Goal: Entertainment & Leisure: Browse casually

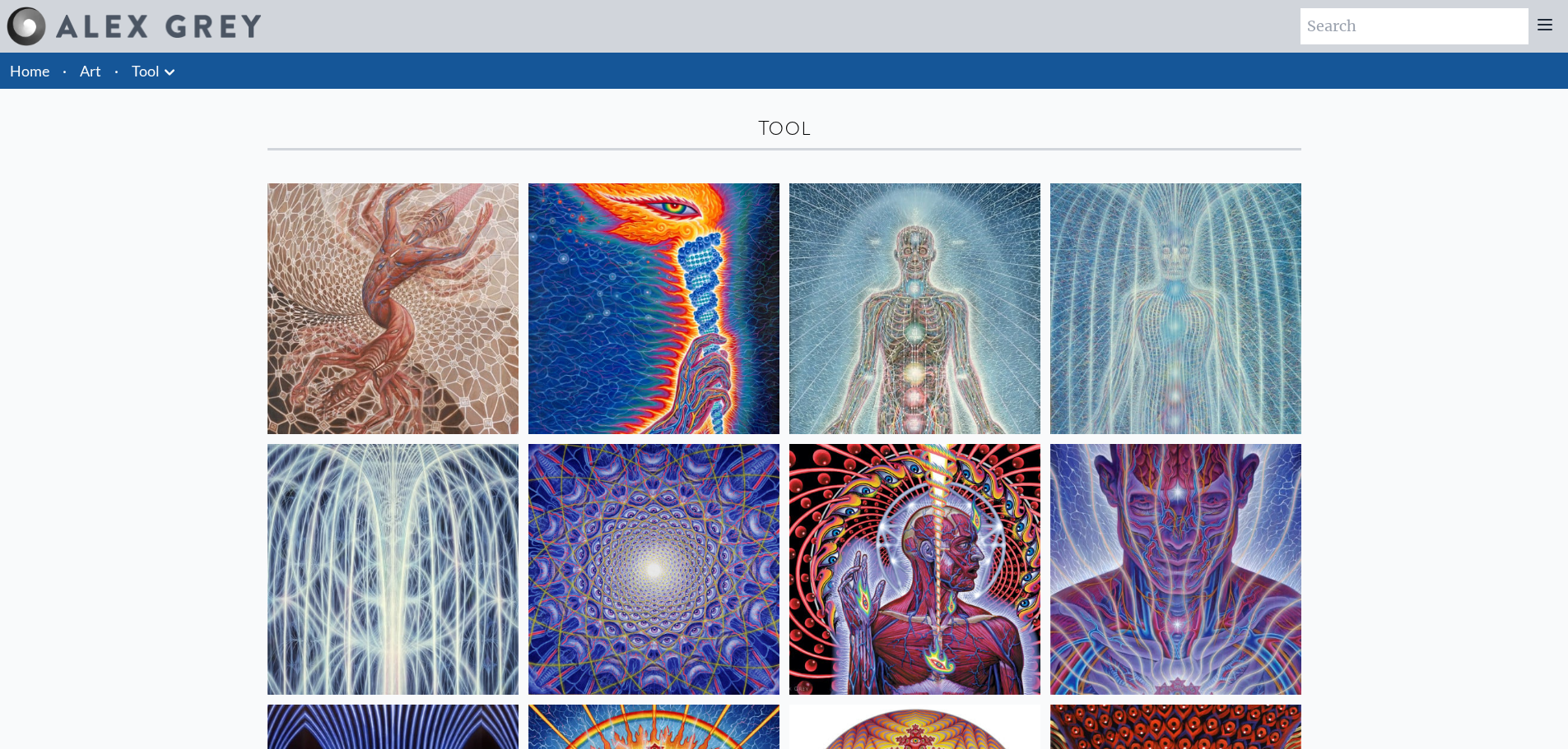
click at [82, 68] on link "Art" at bounding box center [90, 71] width 21 height 23
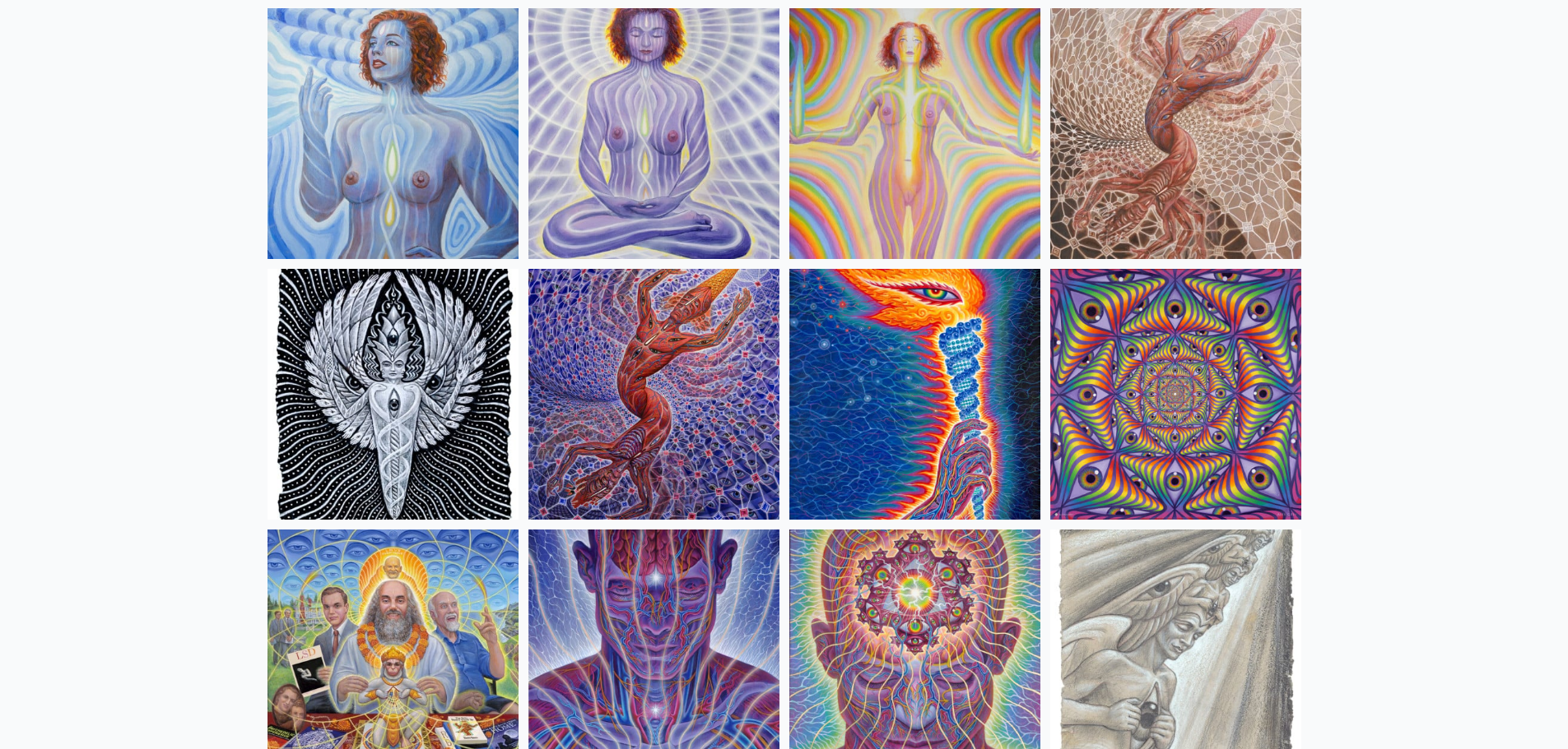
scroll to position [1480, 0]
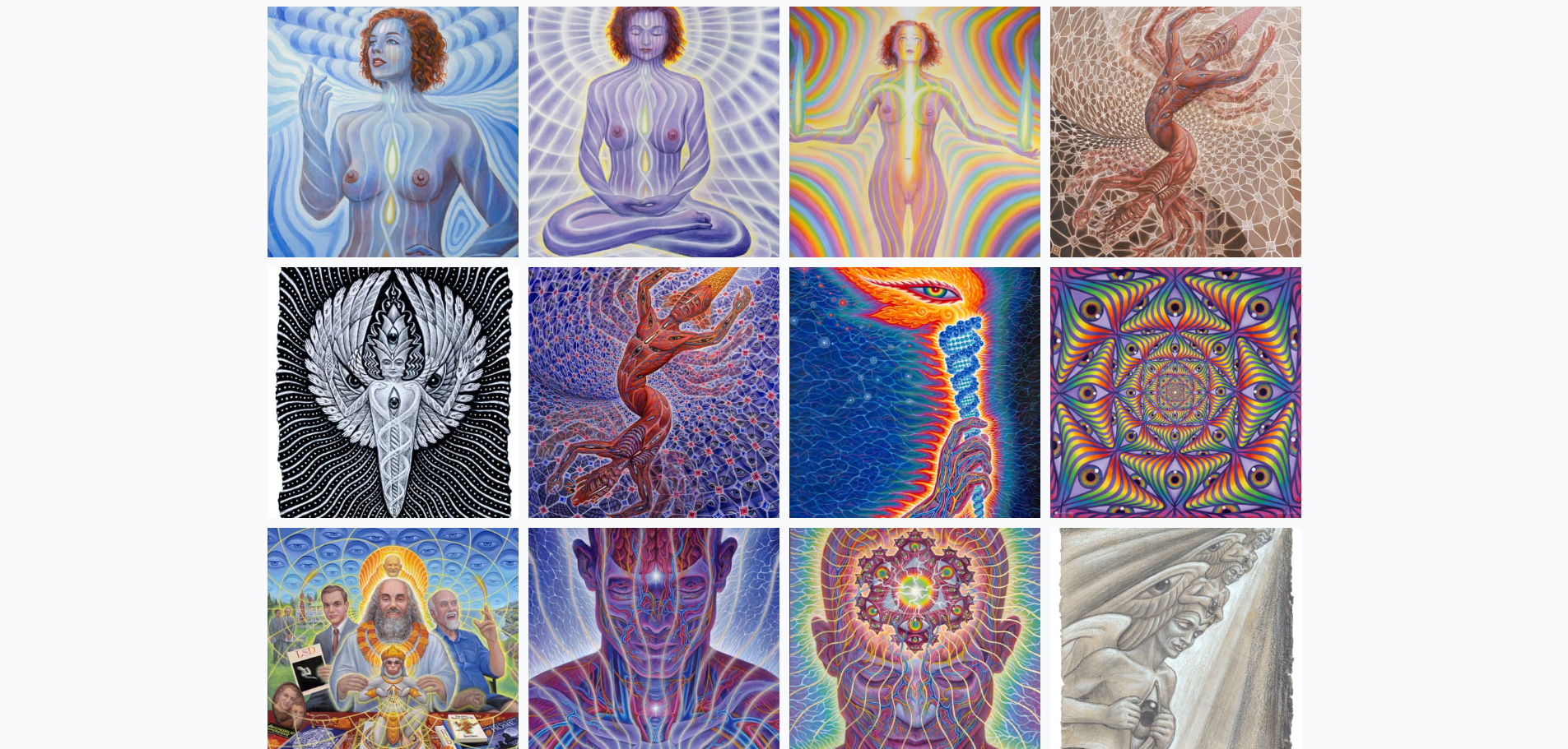
click at [700, 366] on img at bounding box center [654, 393] width 251 height 251
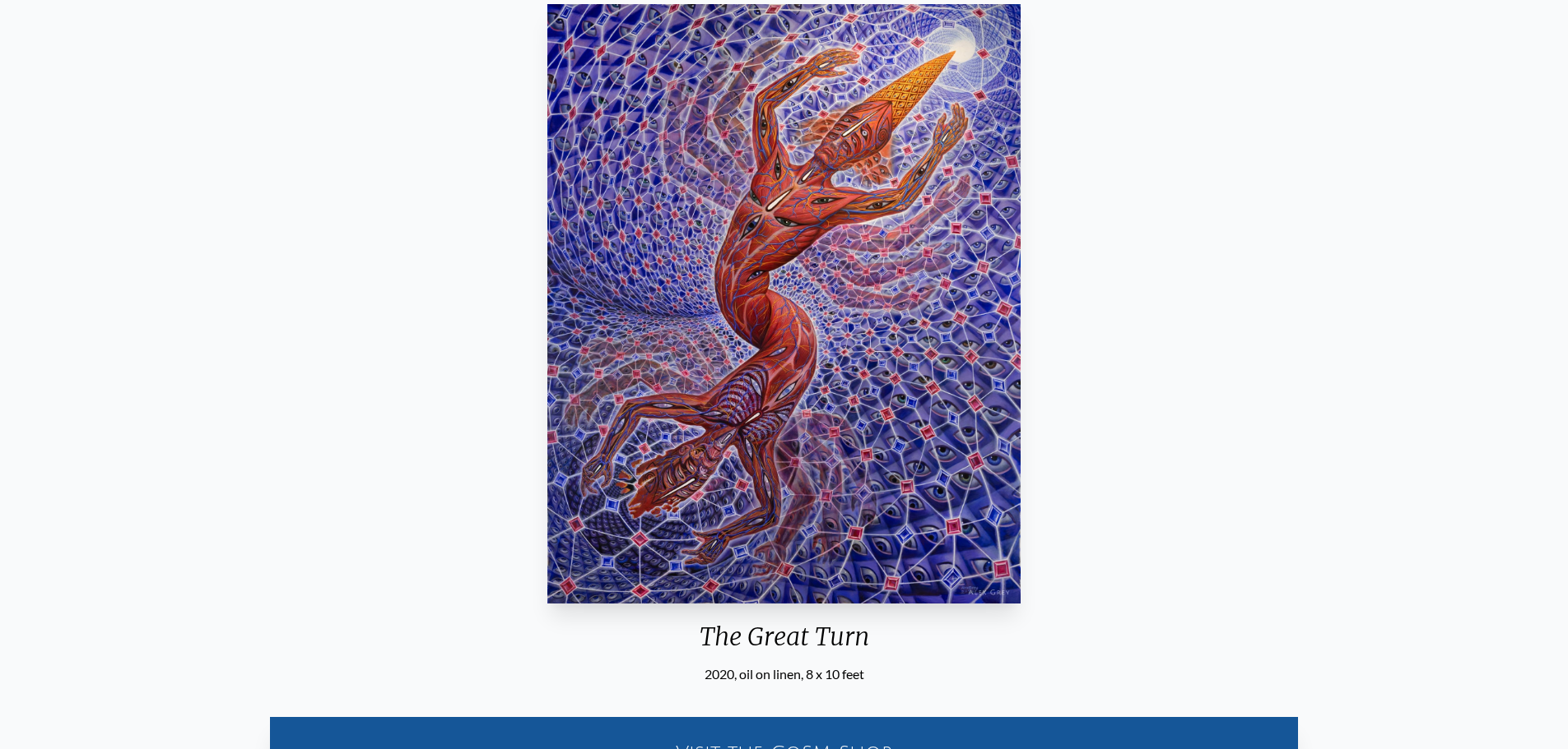
scroll to position [120, 0]
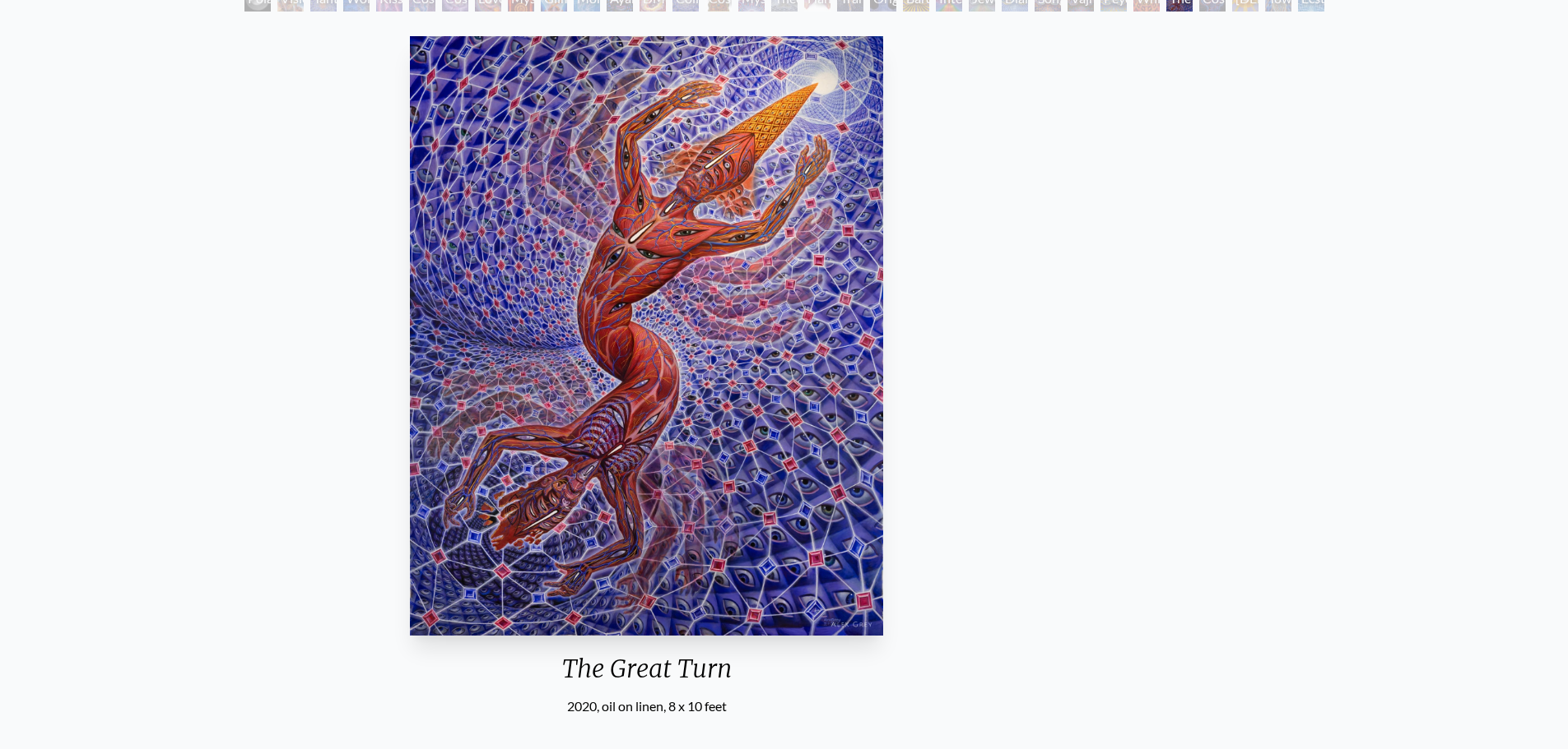
click at [638, 265] on img "29 / 33" at bounding box center [647, 336] width 474 height 599
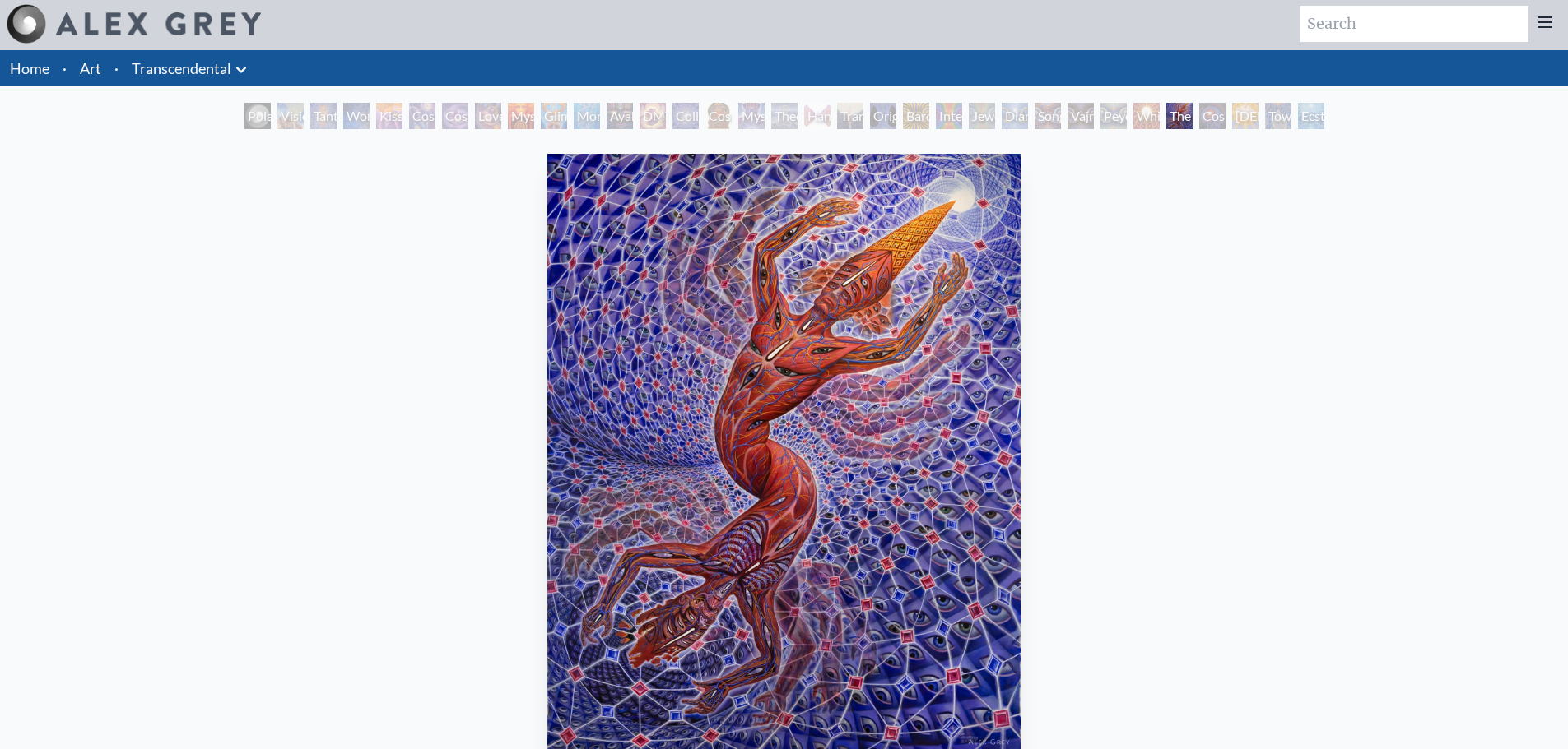
scroll to position [0, 0]
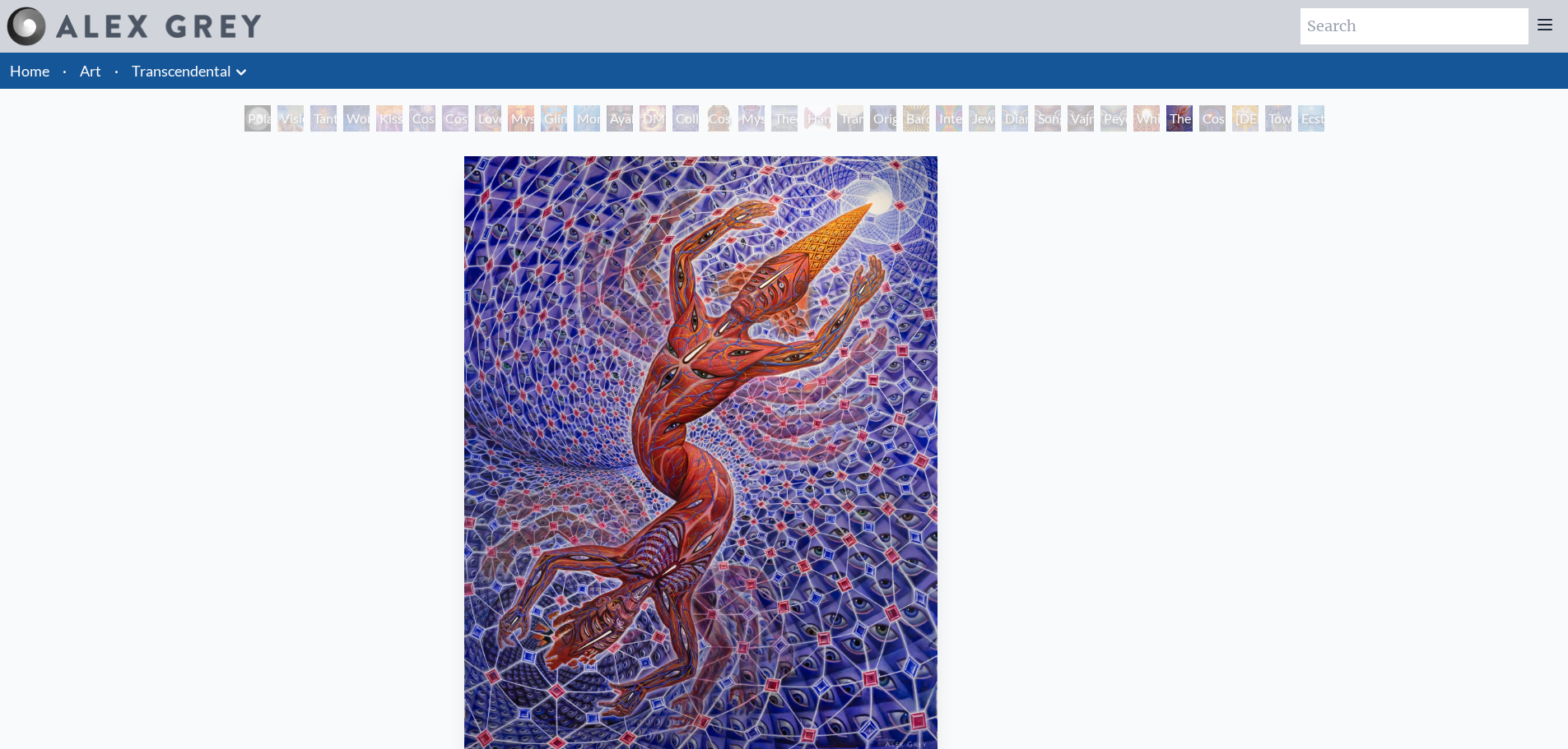
click at [777, 212] on img "29 / 33" at bounding box center [701, 456] width 474 height 599
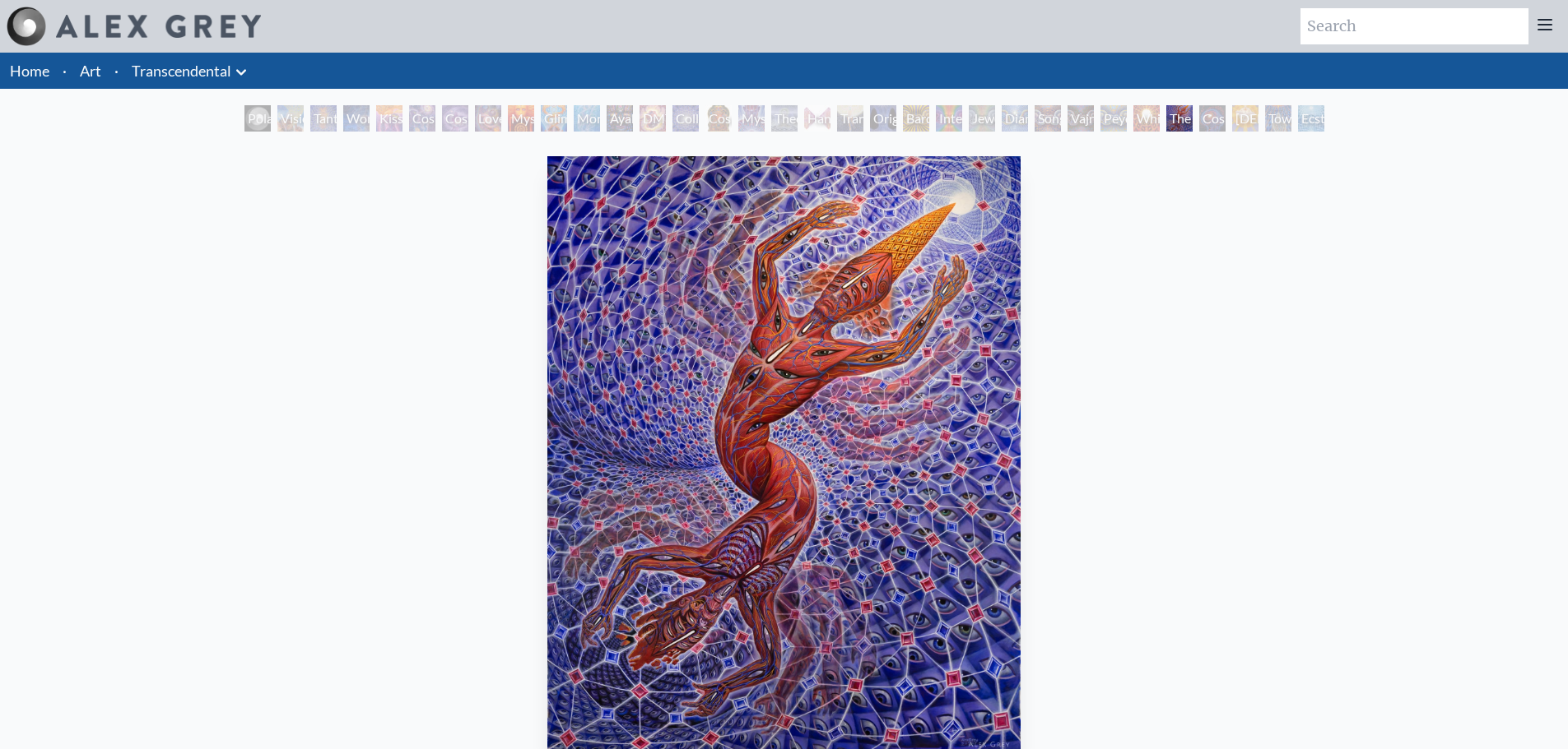
click at [93, 59] on link "Art" at bounding box center [90, 71] width 21 height 23
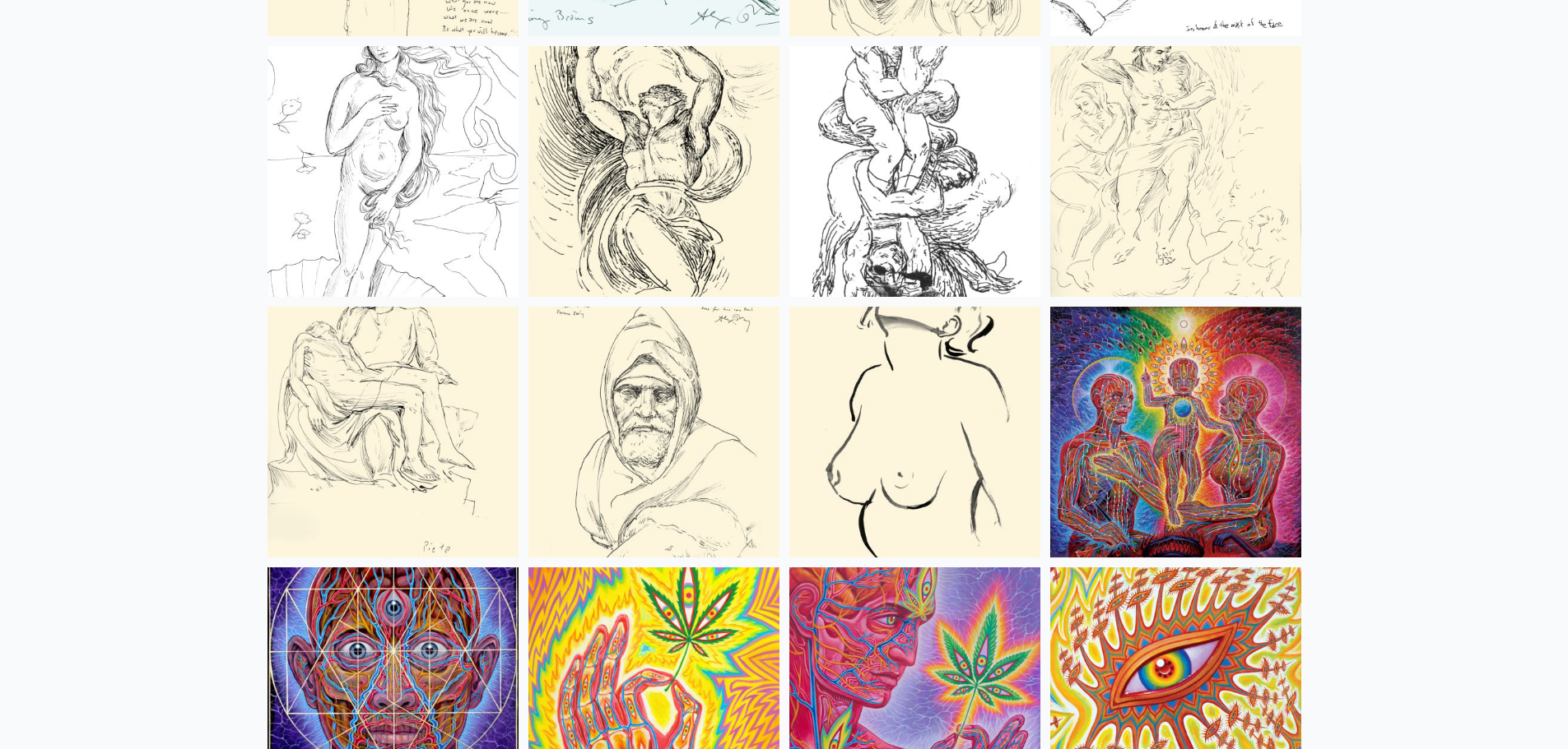
scroll to position [6498, 0]
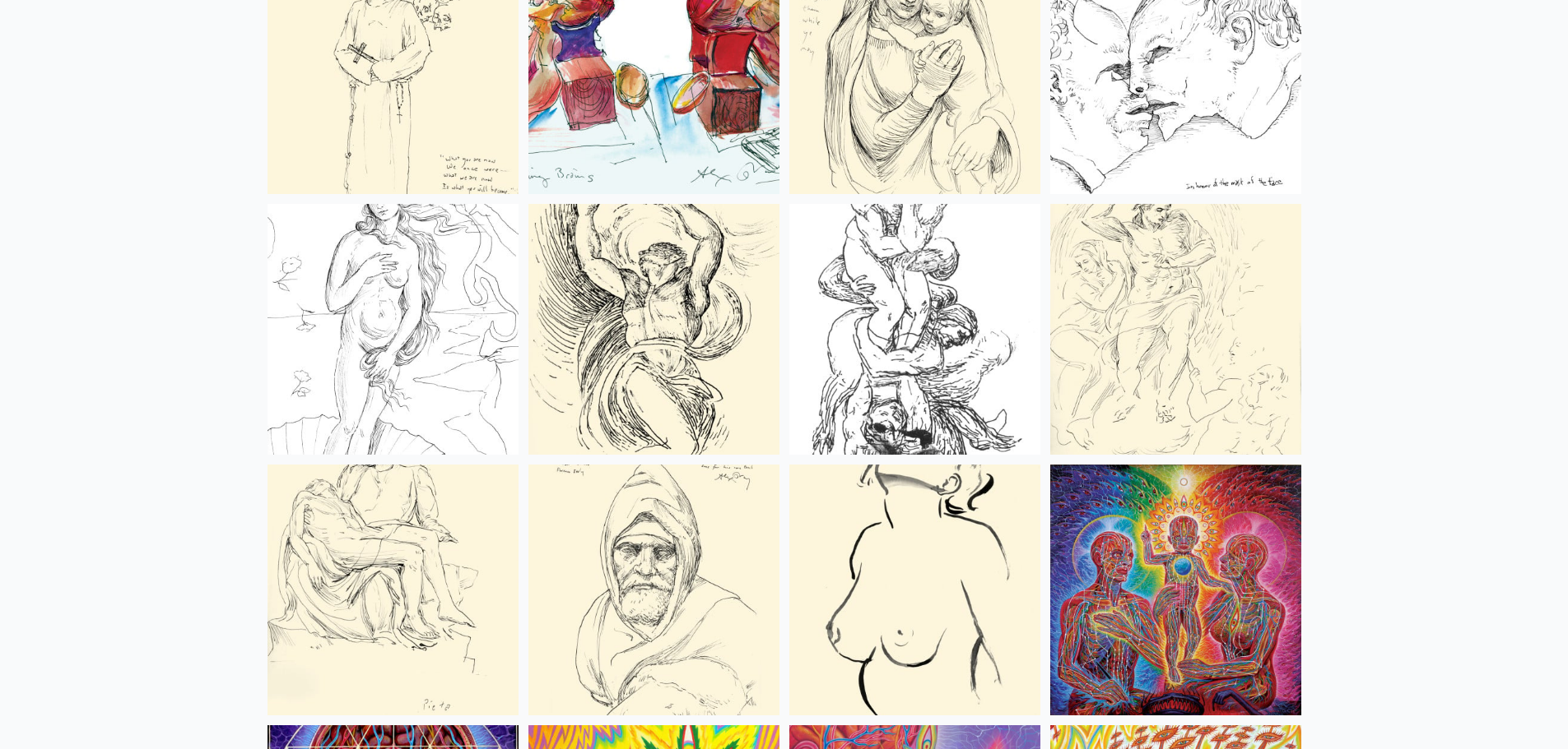
click at [713, 323] on img at bounding box center [654, 329] width 251 height 251
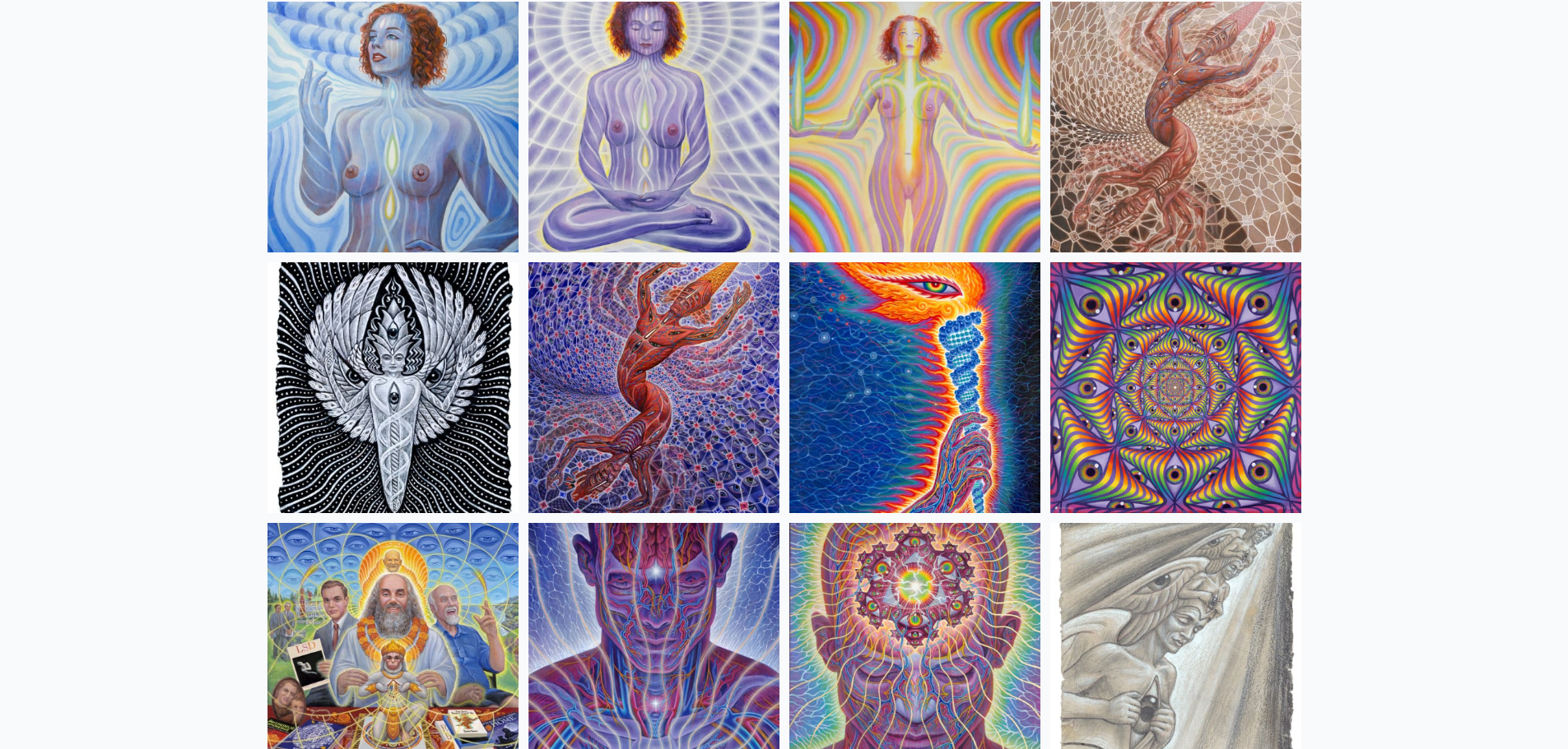
scroll to position [1498, 0]
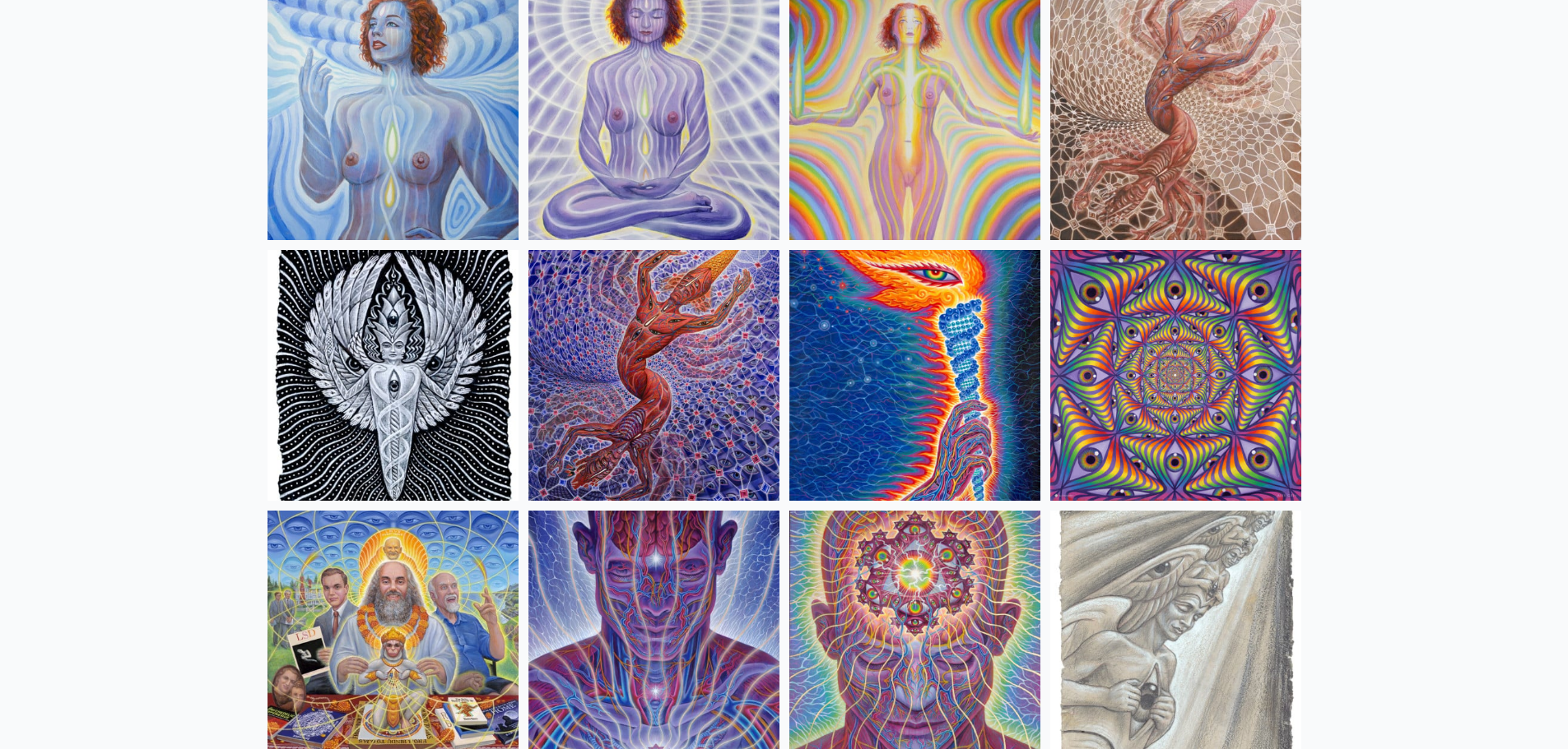
click at [671, 280] on img at bounding box center [654, 375] width 251 height 251
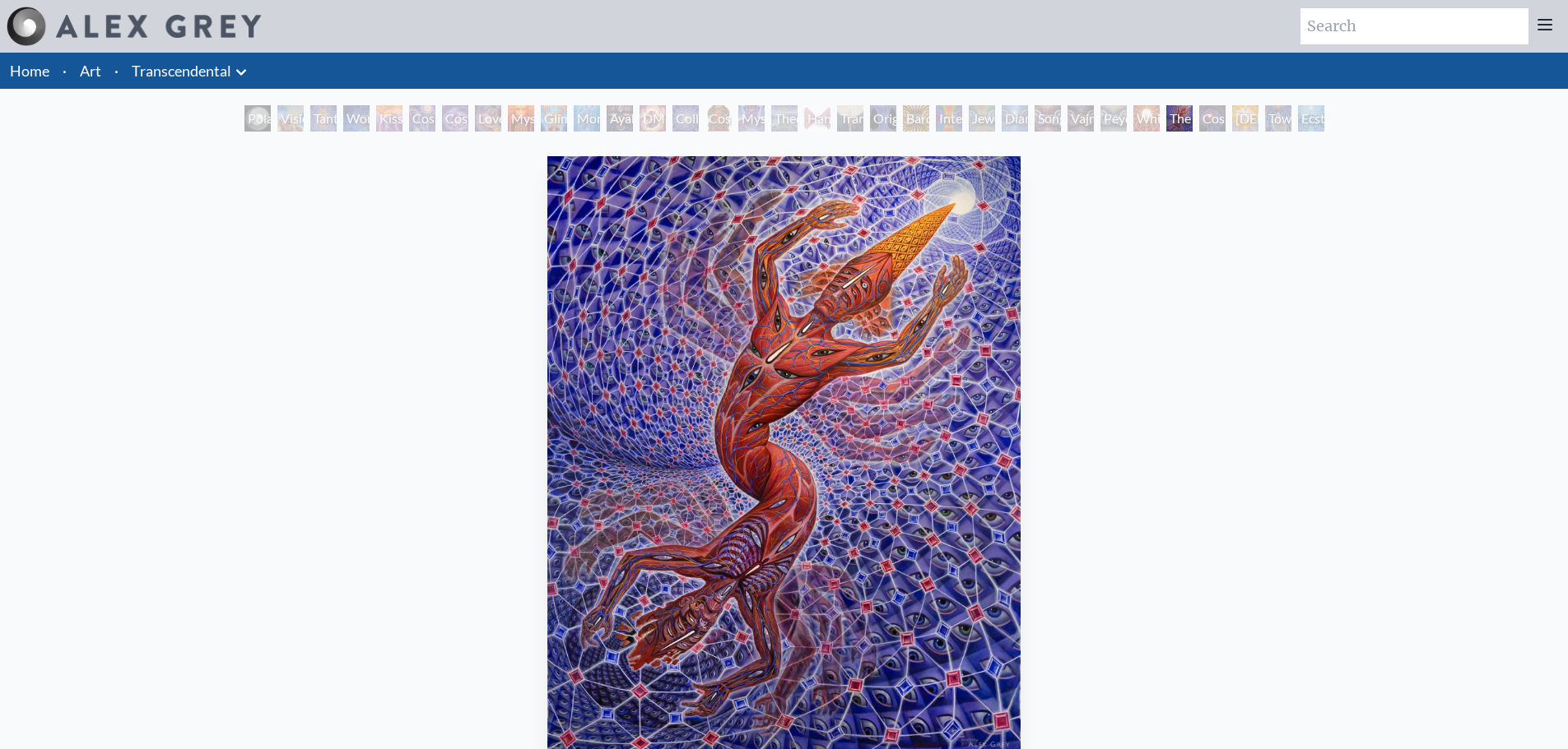
click at [811, 314] on img "29 / 33" at bounding box center [784, 456] width 474 height 599
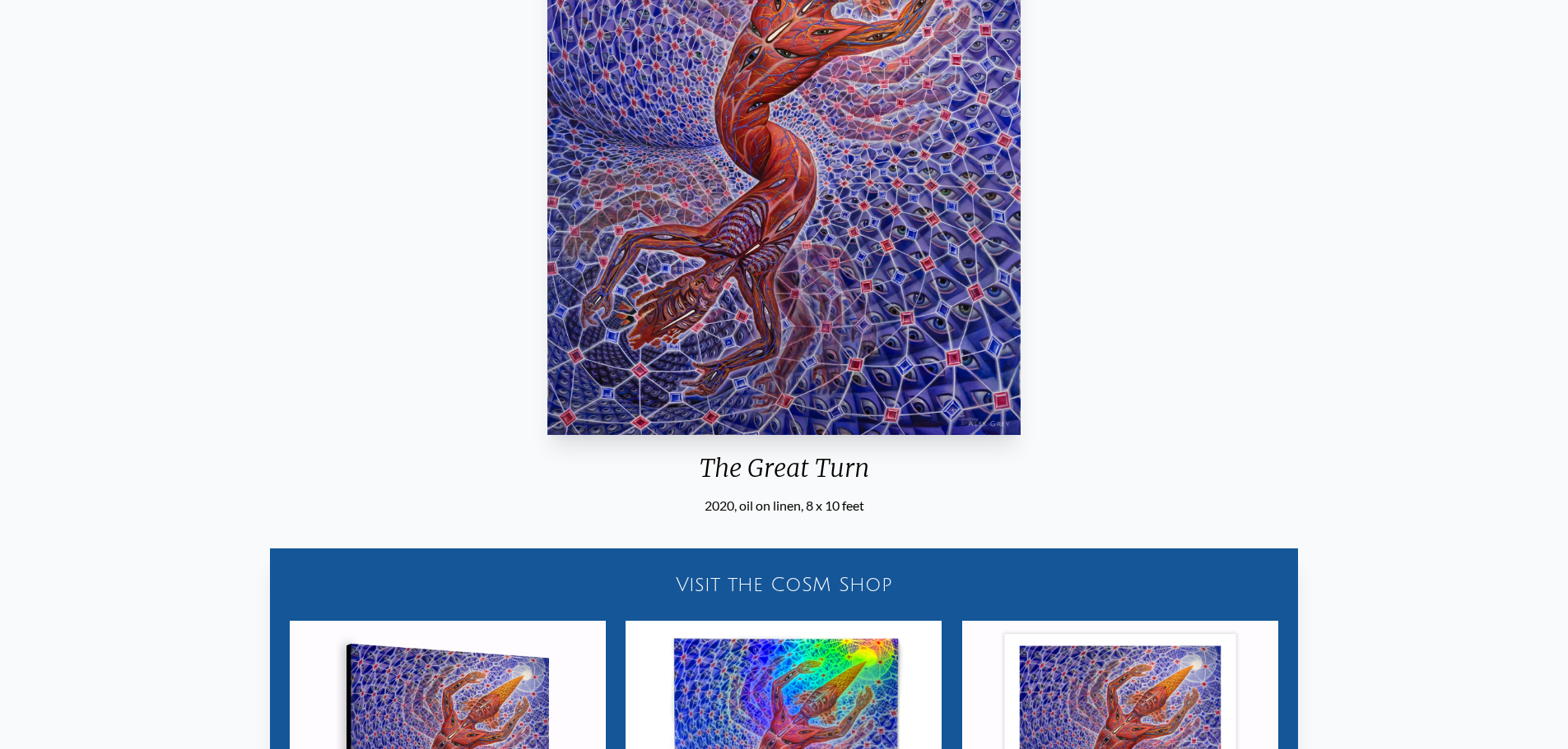
scroll to position [329, 0]
